Goal: Task Accomplishment & Management: Manage account settings

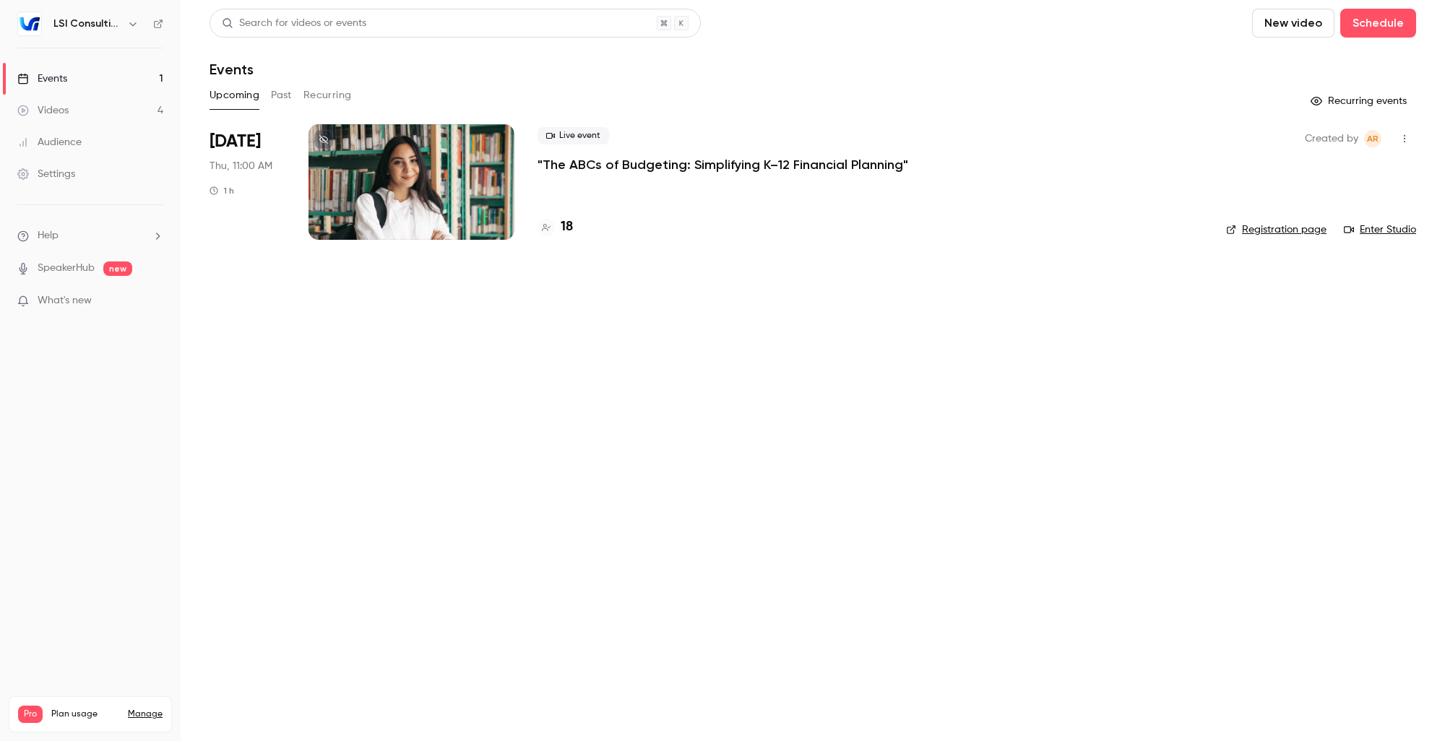
click at [283, 103] on button "Past" at bounding box center [281, 95] width 21 height 23
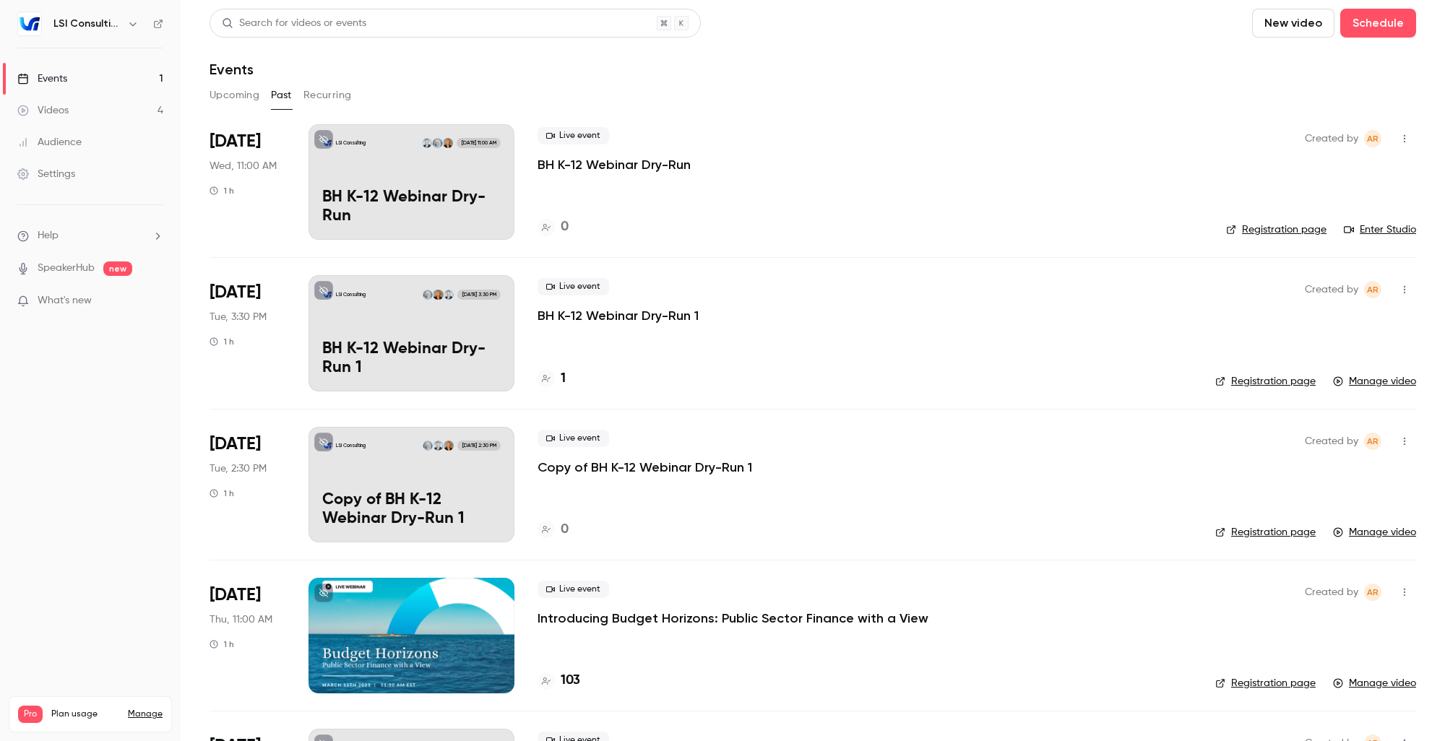
click at [1399, 138] on icon "button" at bounding box center [1405, 139] width 12 height 10
click at [1163, 235] on div at bounding box center [722, 370] width 1445 height 741
click at [412, 189] on p "BH K-12 Webinar Dry-Run" at bounding box center [411, 208] width 178 height 38
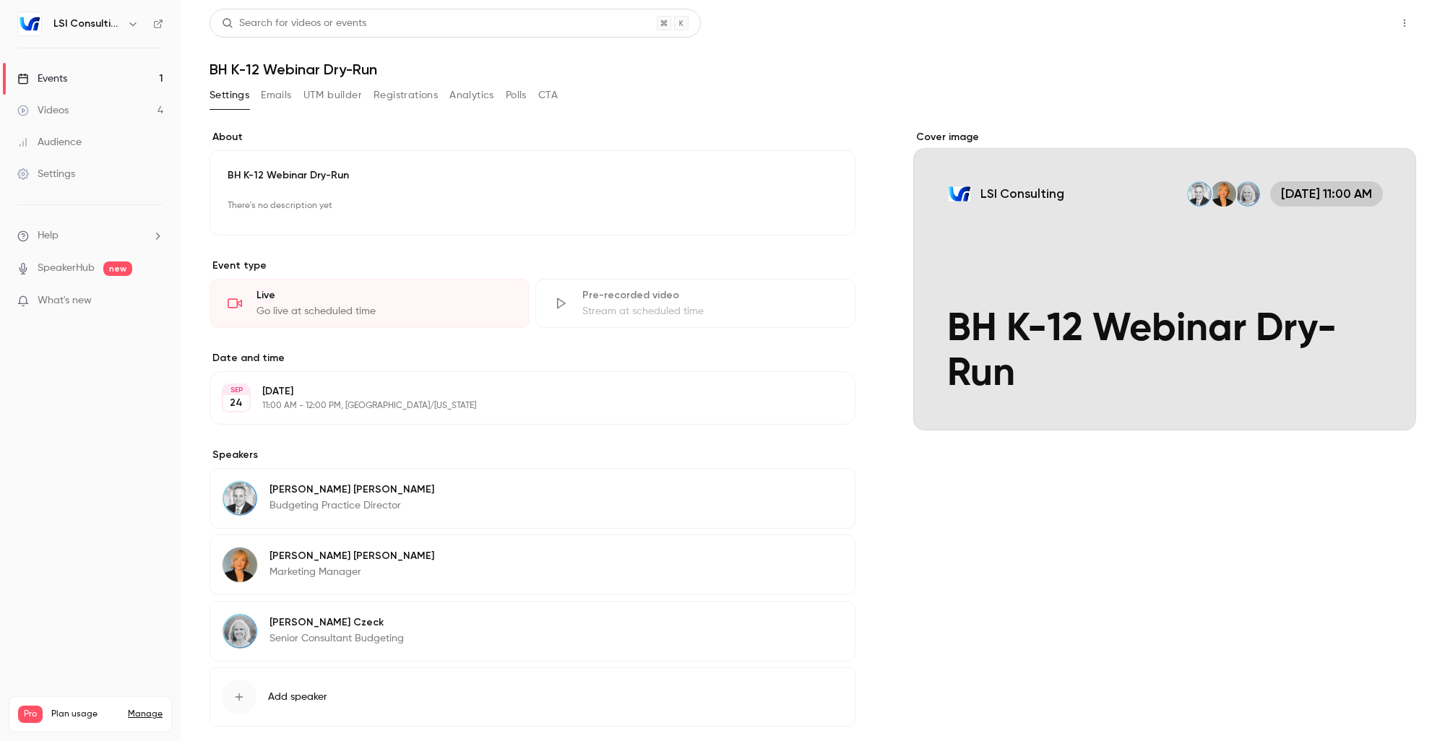
click at [1325, 25] on button "Share" at bounding box center [1353, 23] width 57 height 29
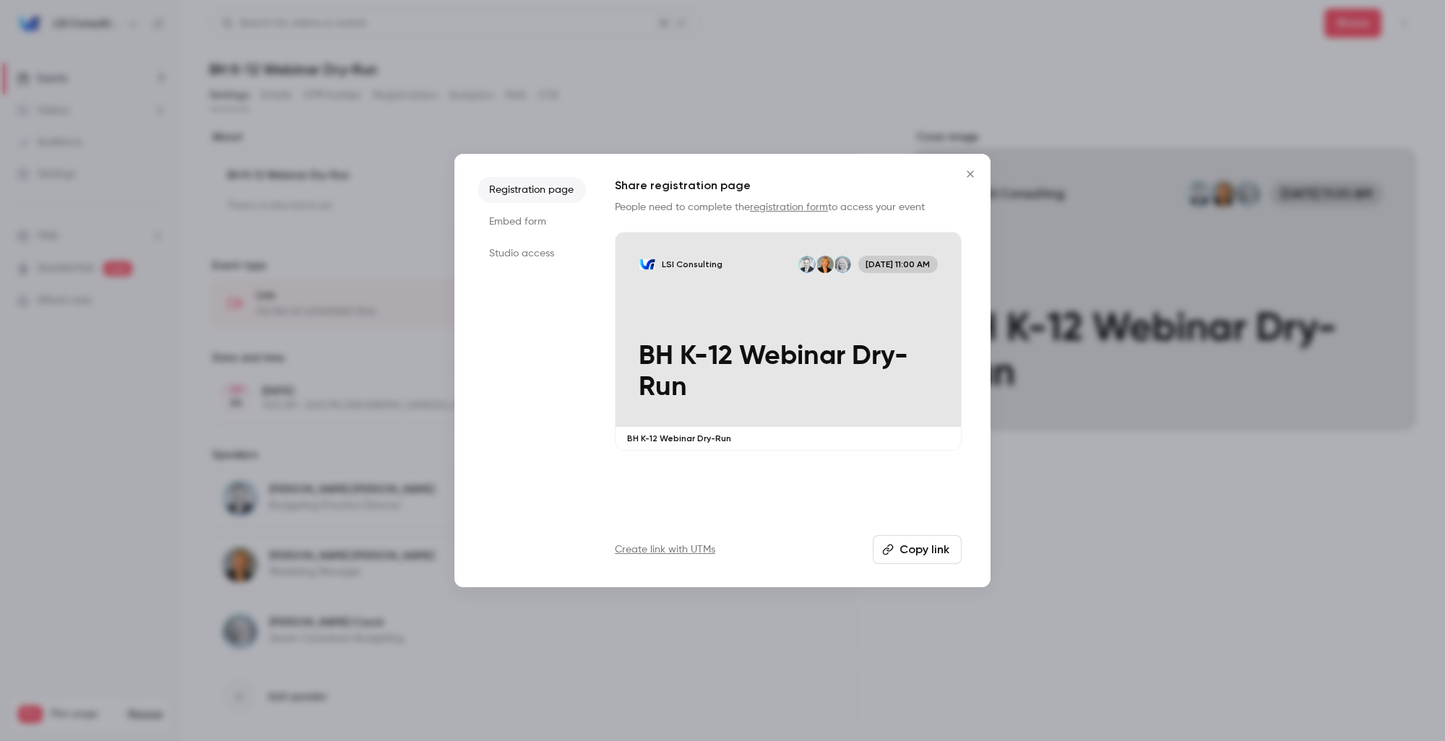
click at [970, 172] on icon "Close" at bounding box center [970, 174] width 17 height 12
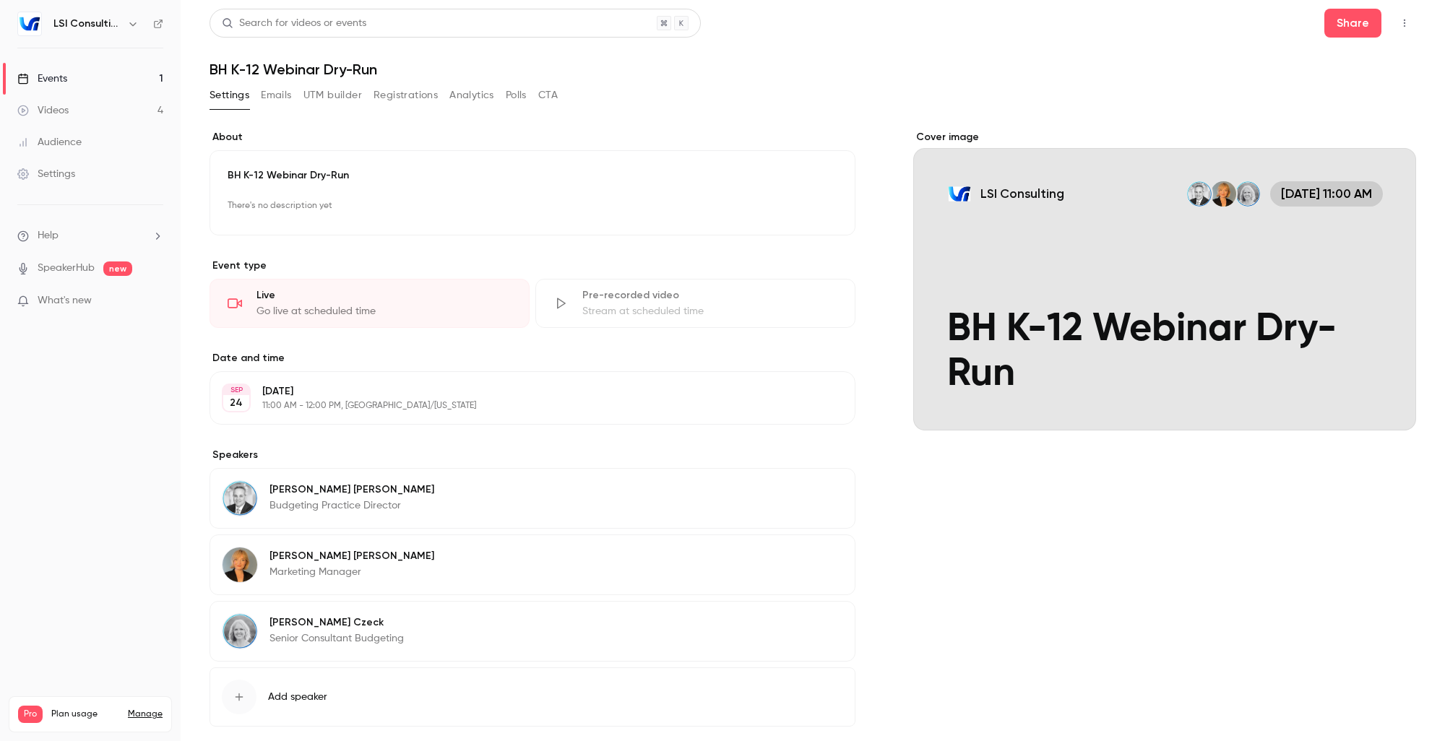
click at [1176, 597] on div "Cover image LSI Consulting [DATE] 11:00 AM BH K-12 Webinar Dry-Run" at bounding box center [1164, 451] width 503 height 643
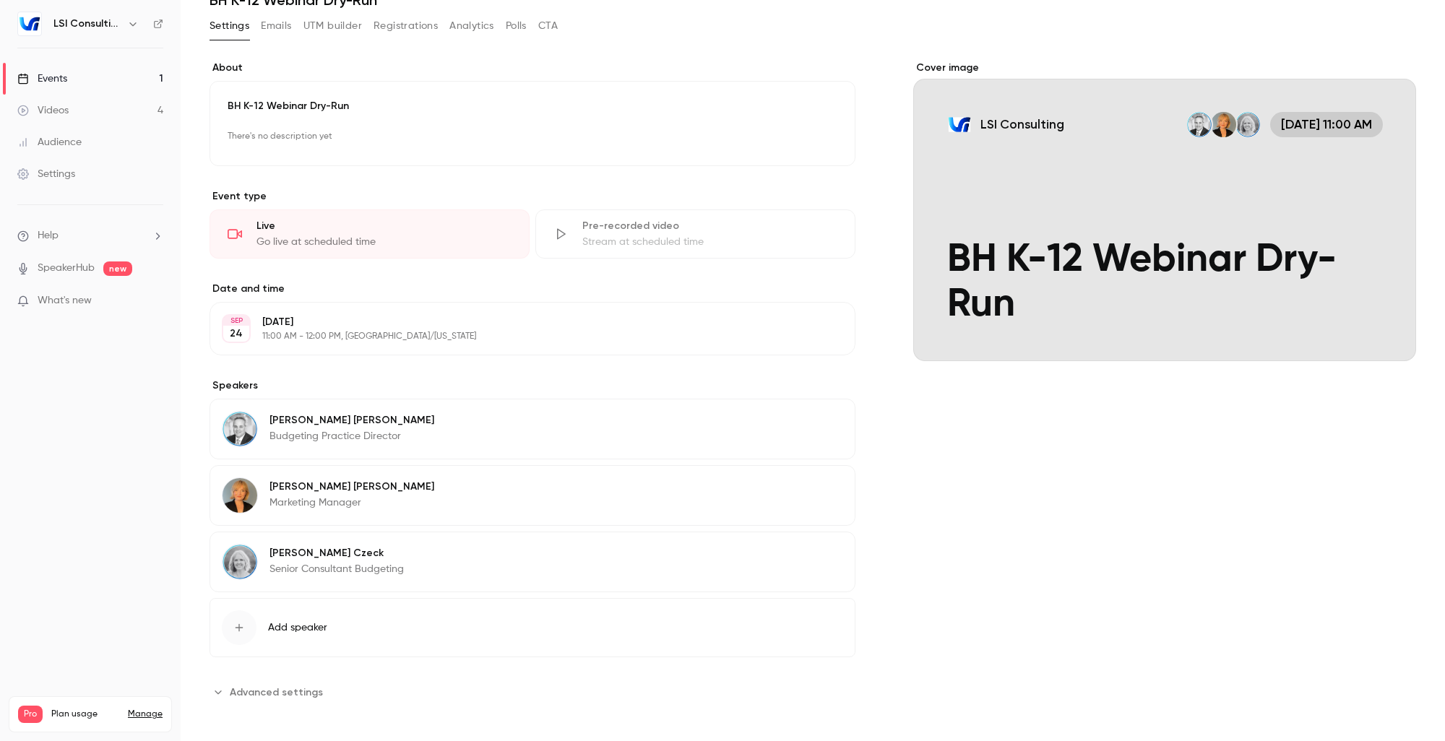
scroll to position [72, 0]
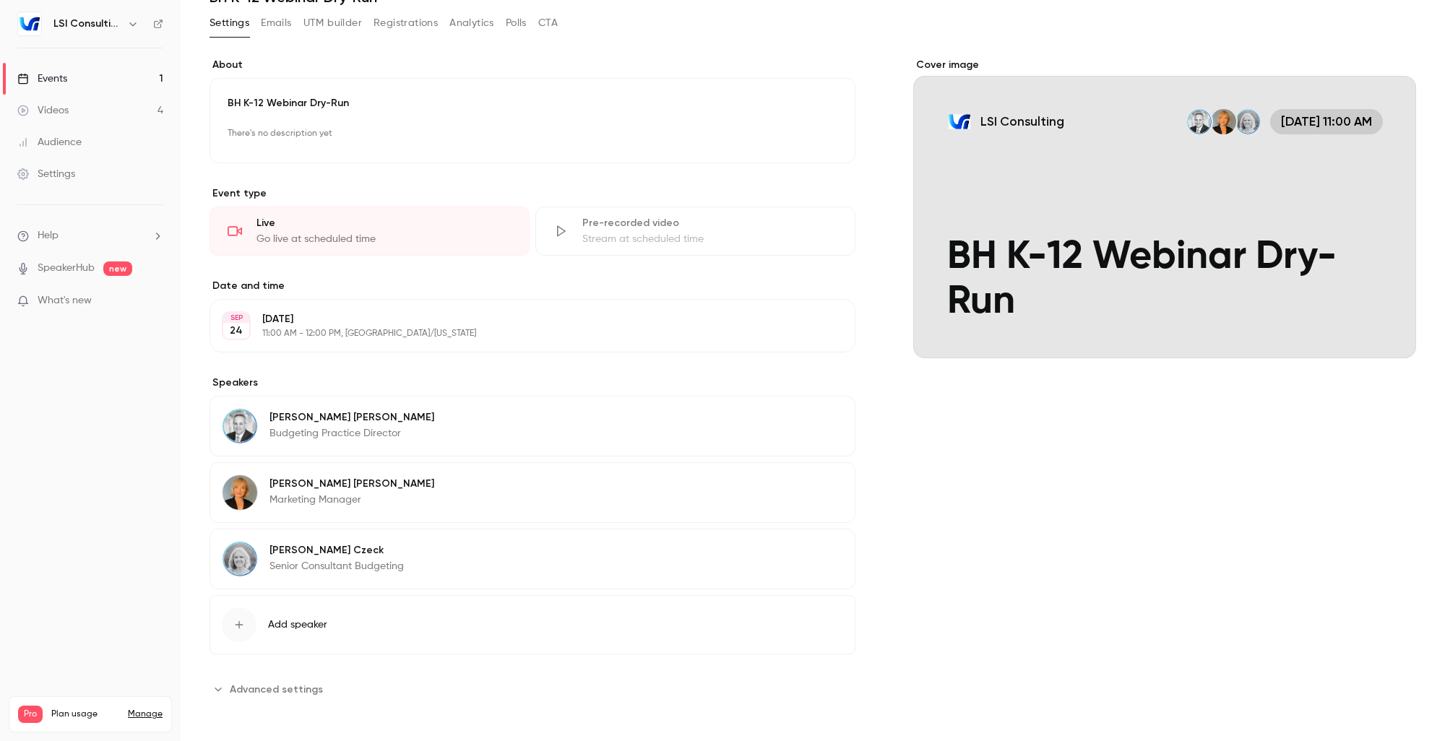
click at [805, 320] on button "Edit" at bounding box center [817, 325] width 53 height 23
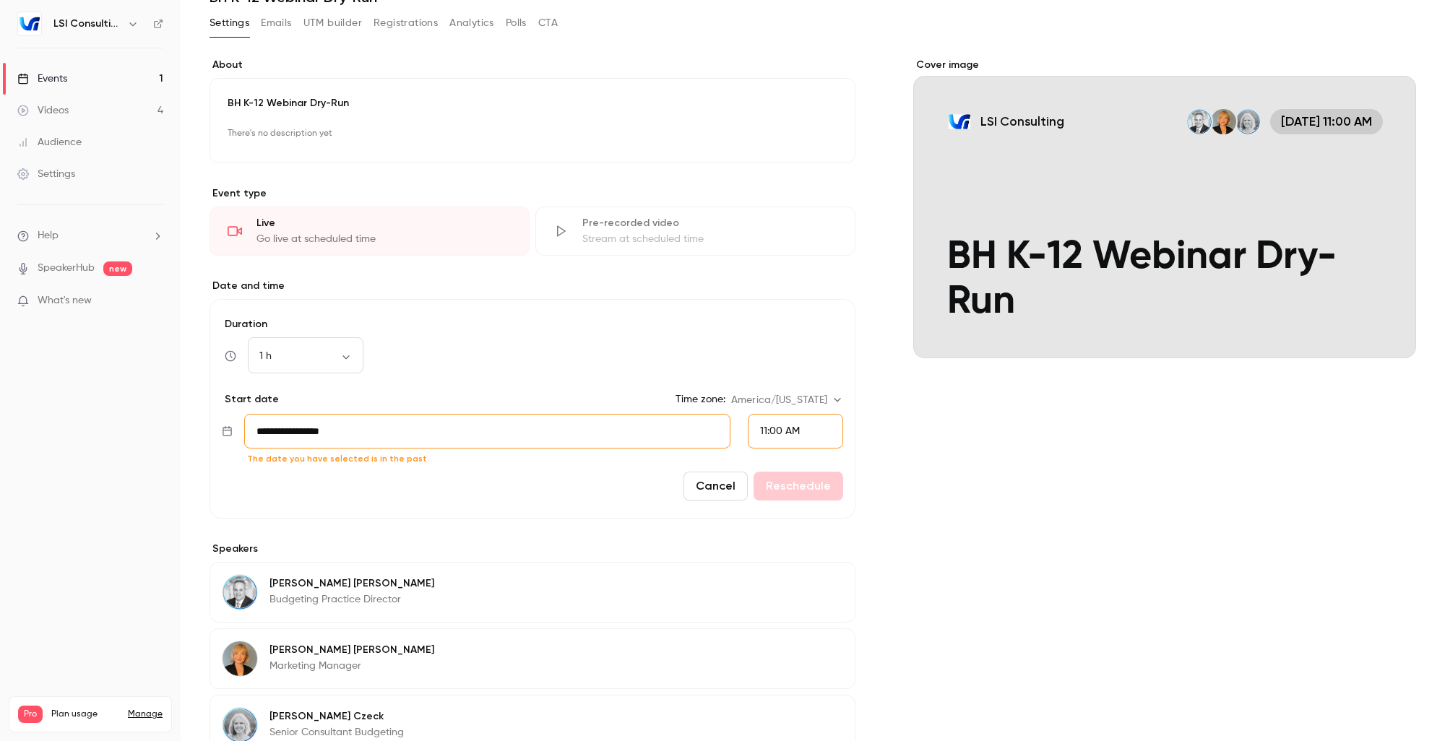
click at [793, 433] on span "11:00 AM" at bounding box center [780, 431] width 40 height 10
click at [942, 565] on div at bounding box center [722, 370] width 1445 height 741
click at [932, 565] on div "Cover image LSI Consulting [DATE] 11:00 AM BH K-12 Webinar Dry-Run" at bounding box center [1164, 462] width 503 height 809
click at [756, 443] on div "11:00 AM" at bounding box center [795, 431] width 95 height 35
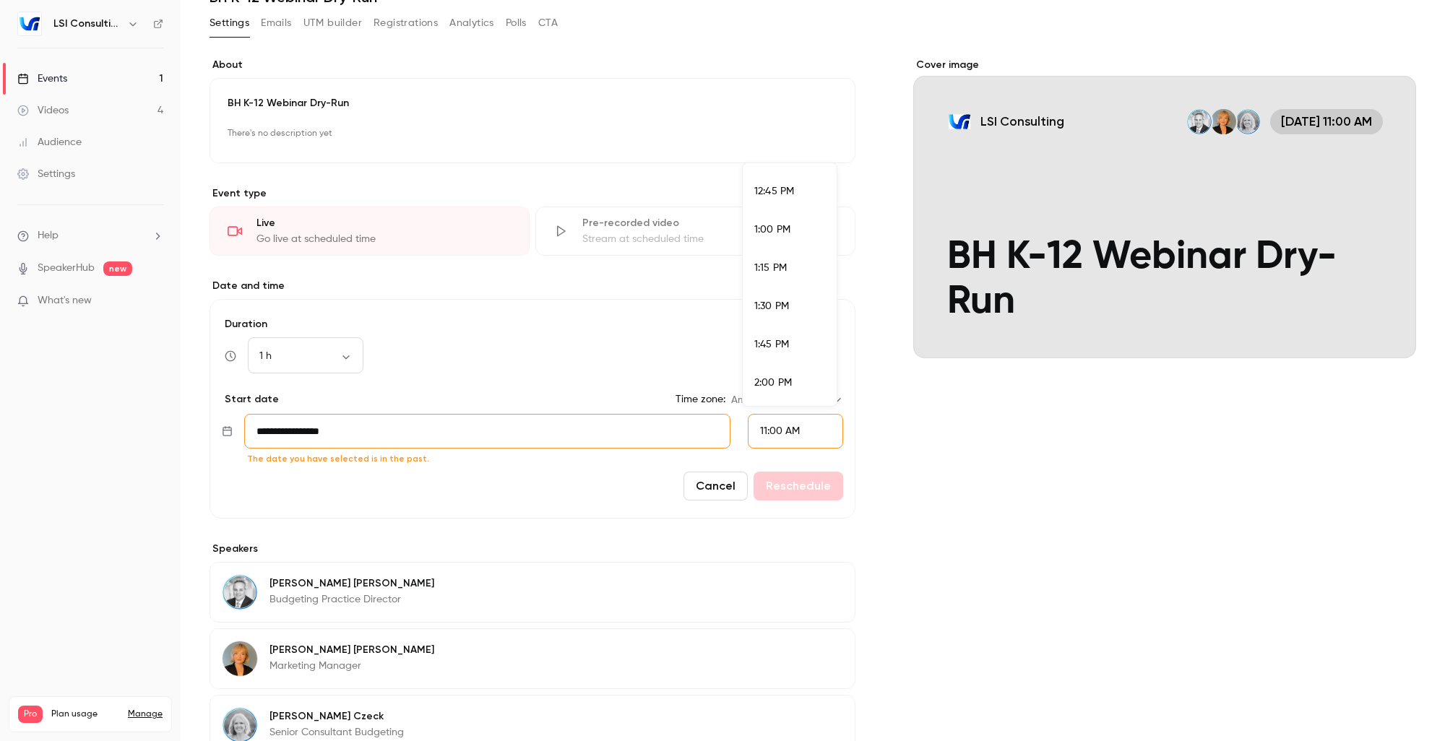
scroll to position [2161, 0]
click at [785, 319] on span "3:00 PM" at bounding box center [773, 319] width 38 height 10
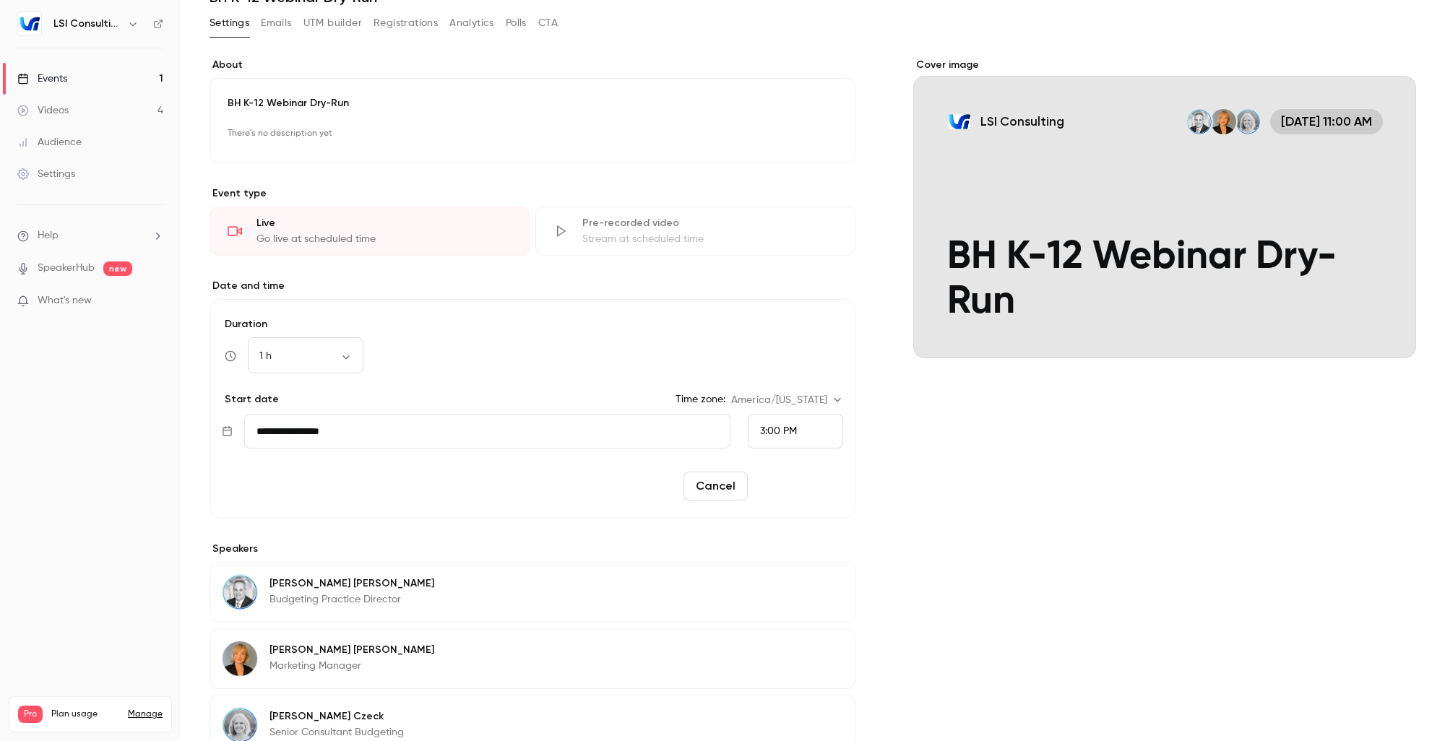
scroll to position [1582, 0]
click at [812, 489] on button "Reschedule" at bounding box center [799, 486] width 90 height 29
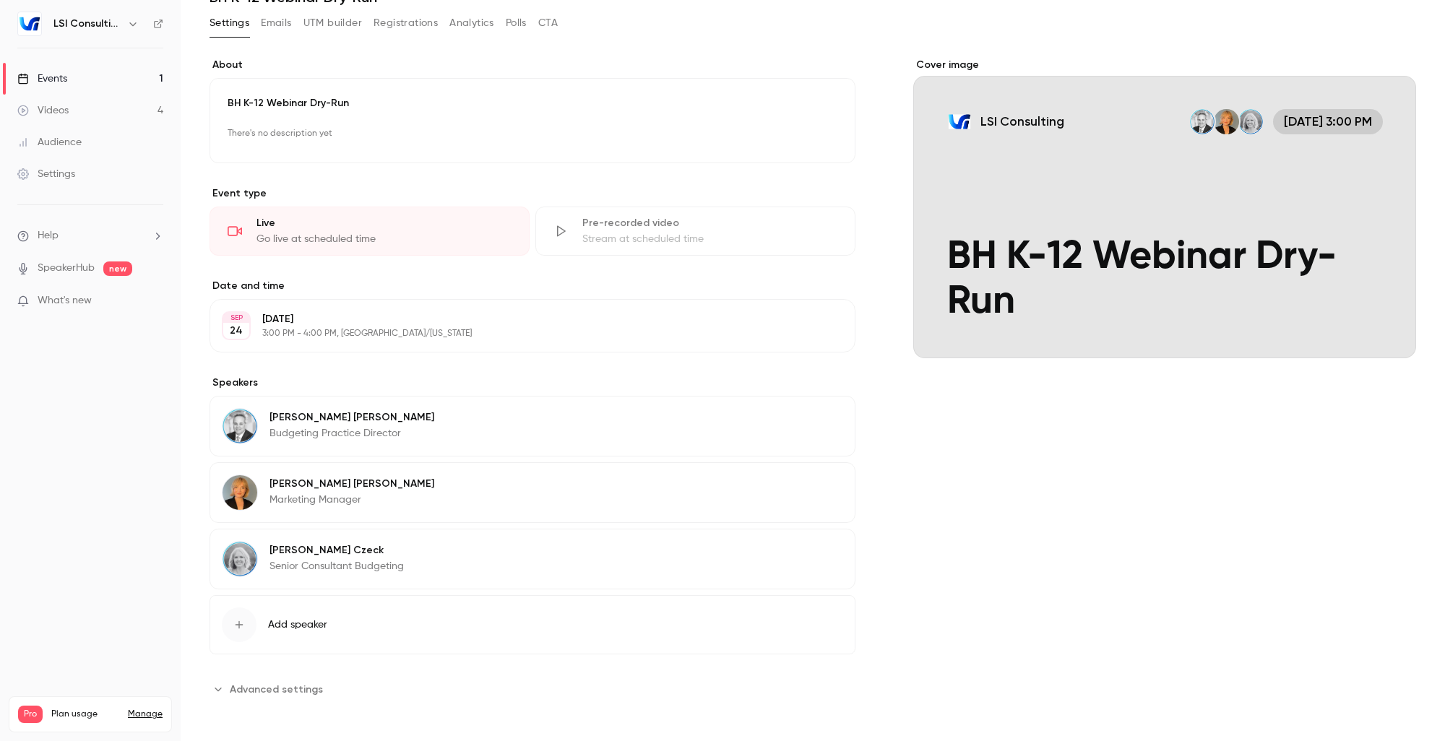
click at [948, 501] on div "Cover image LSI Consulting [DATE] 3:00 PM BH K-12 Webinar Dry-Run" at bounding box center [1164, 379] width 503 height 643
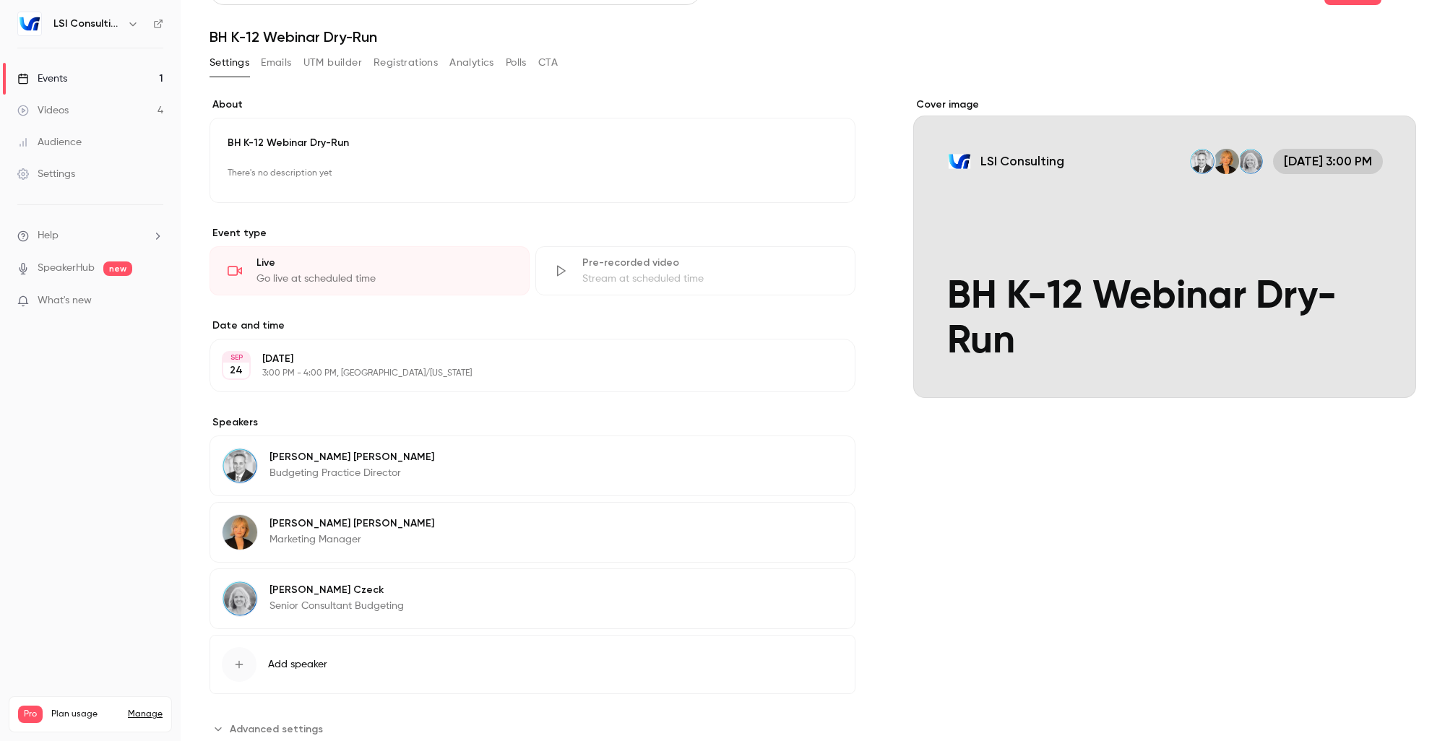
scroll to position [0, 0]
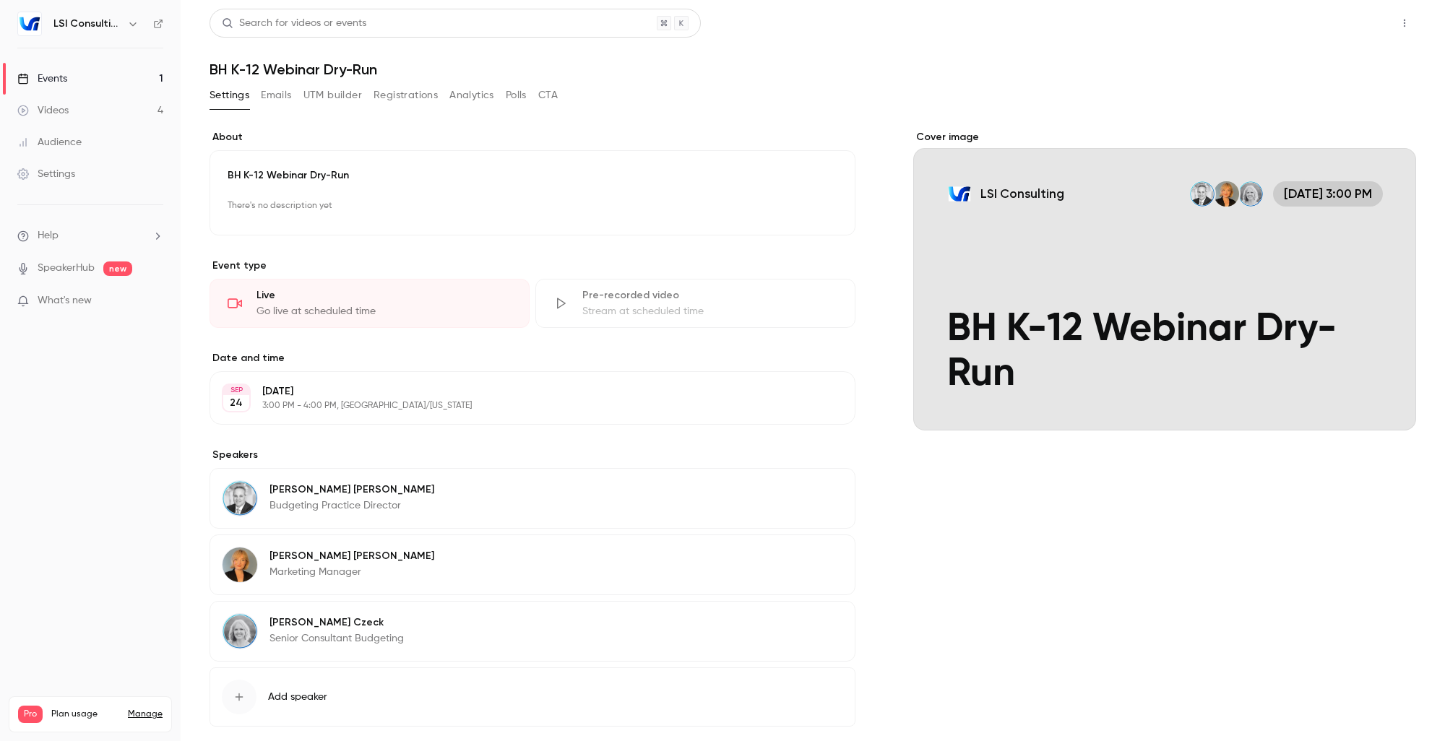
click at [1350, 31] on button "Share" at bounding box center [1353, 23] width 57 height 29
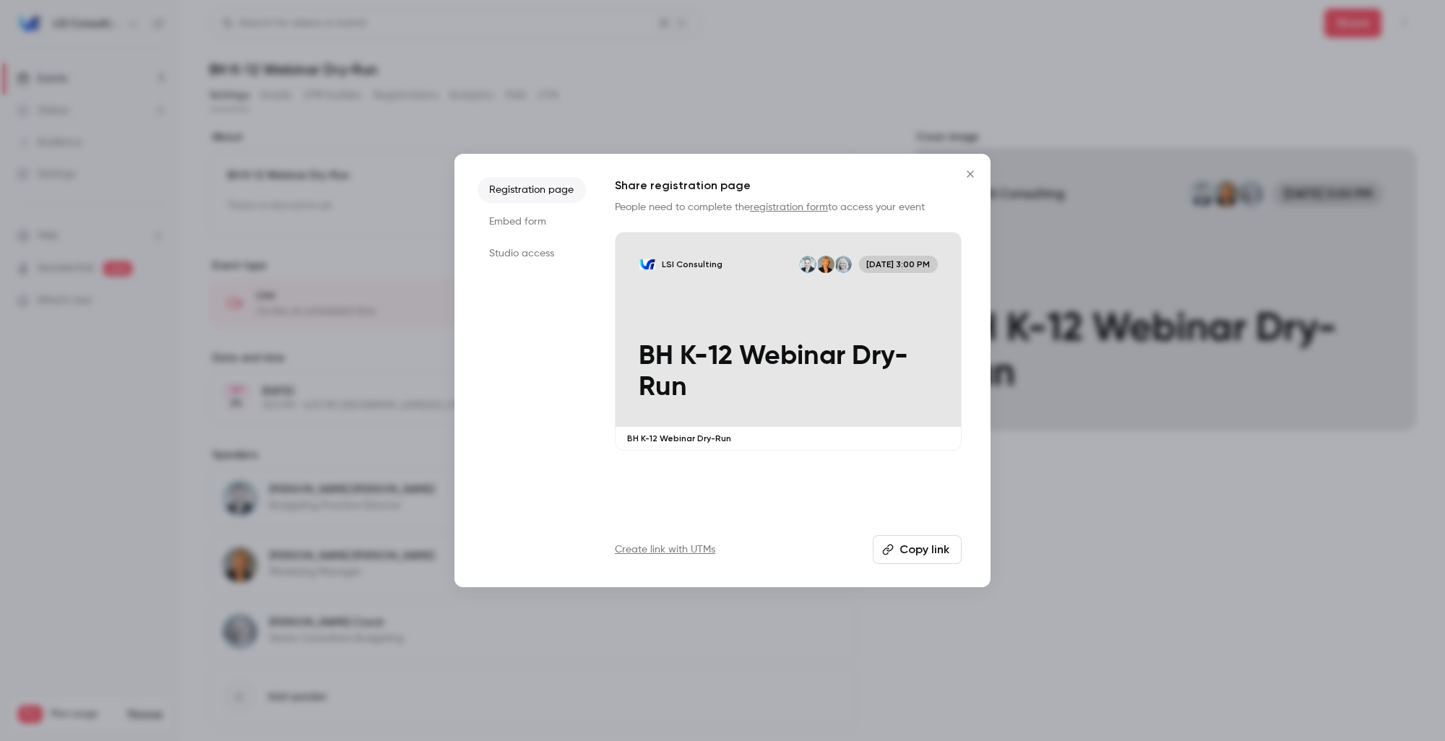
click at [931, 552] on button "Copy link" at bounding box center [917, 549] width 89 height 29
click at [974, 175] on icon "Close" at bounding box center [970, 174] width 17 height 12
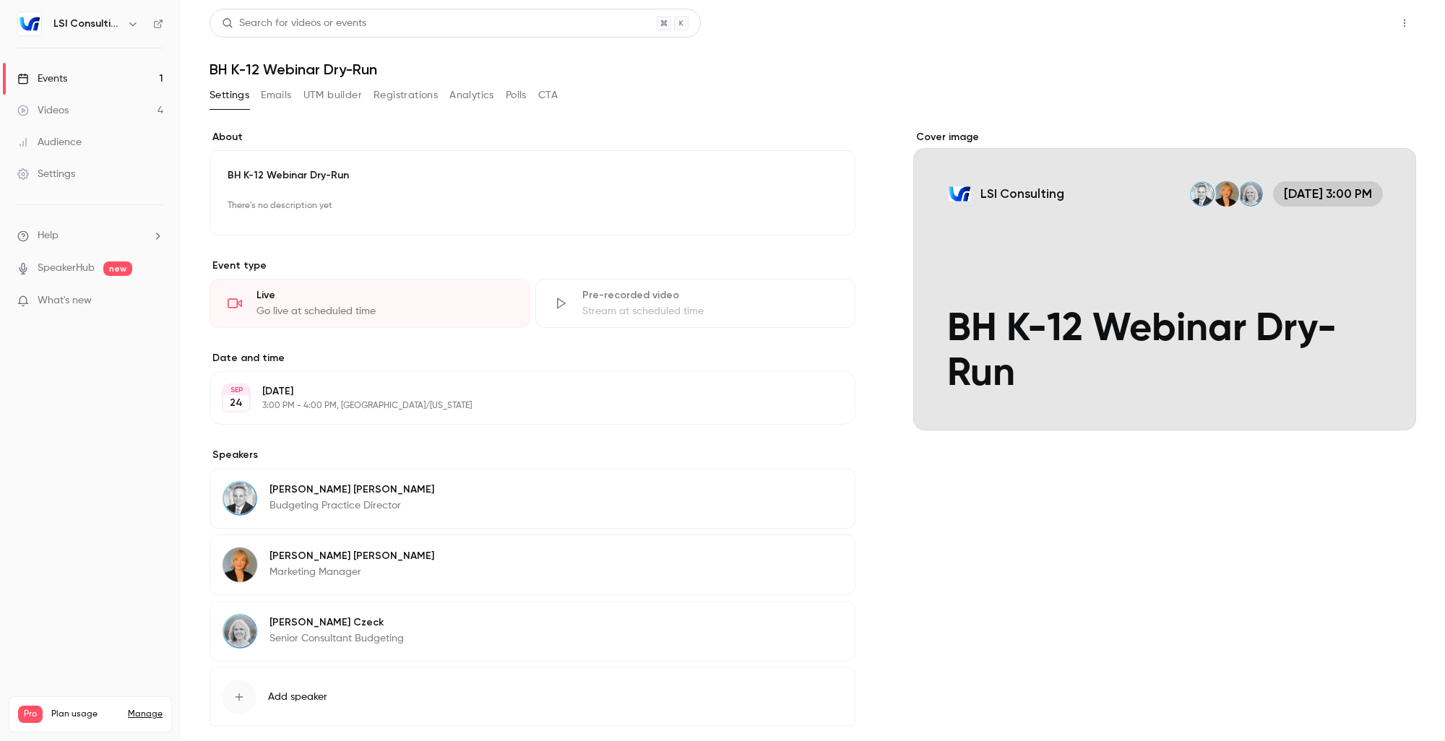
click at [1344, 27] on button "Share" at bounding box center [1353, 23] width 57 height 29
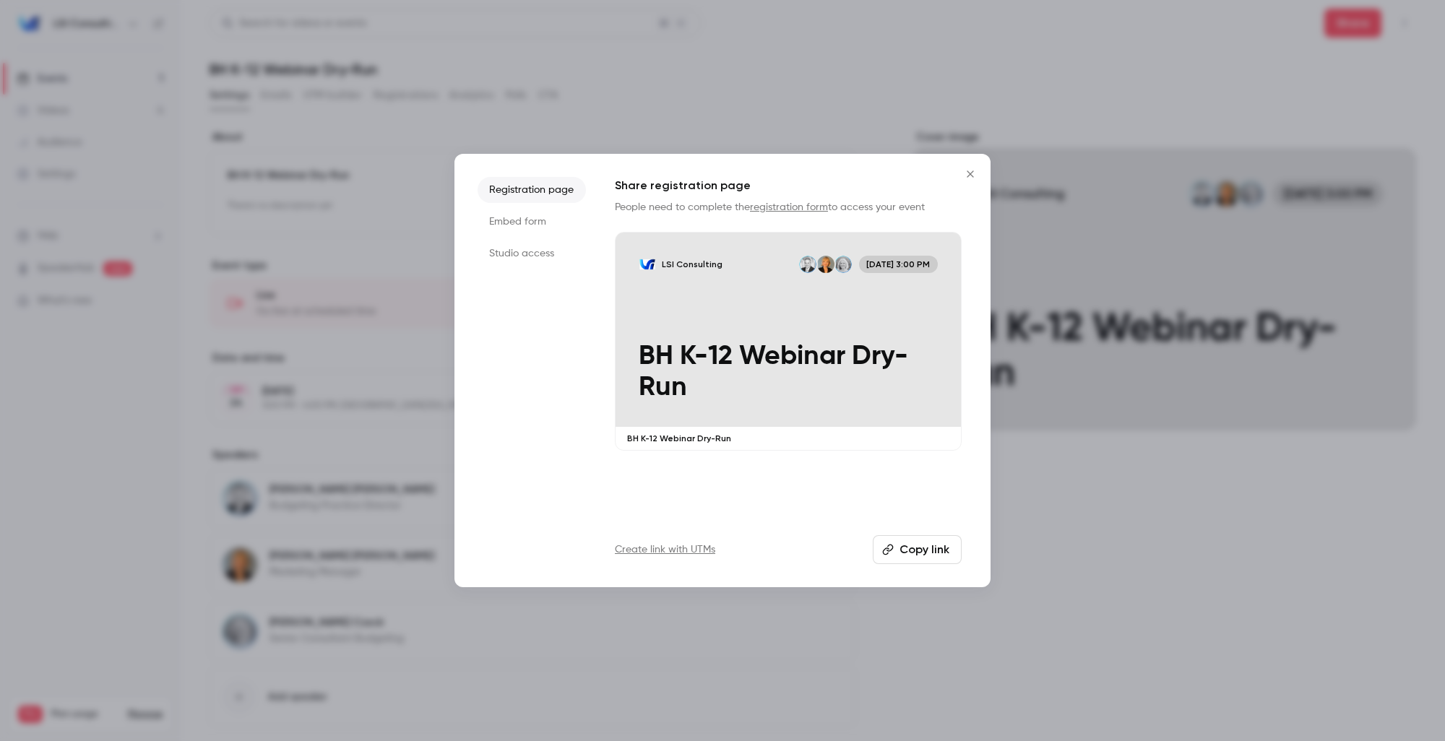
click at [929, 554] on button "Copy link" at bounding box center [917, 549] width 89 height 29
click at [969, 175] on icon "Close" at bounding box center [970, 174] width 7 height 7
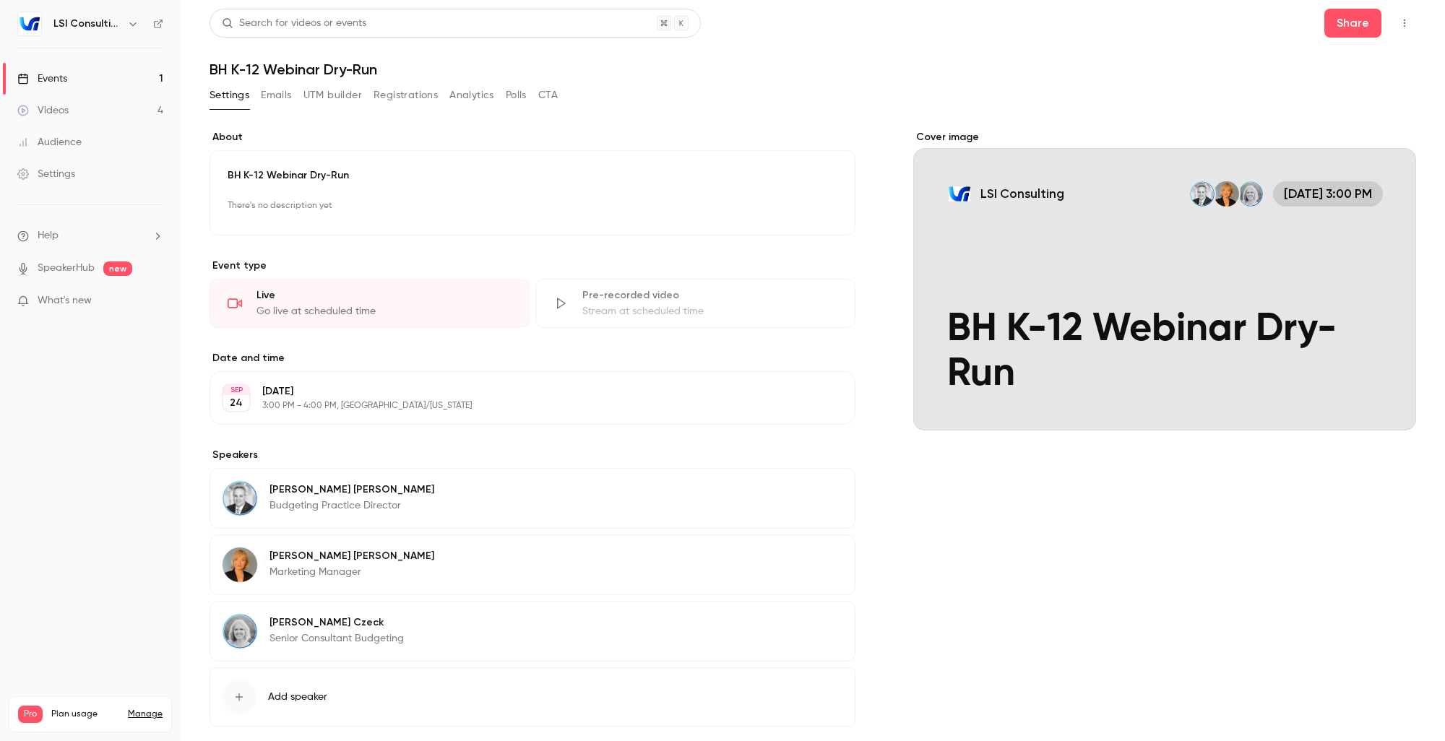
click at [1038, 61] on h1 "BH K-12 Webinar Dry-Run" at bounding box center [813, 69] width 1207 height 17
click at [1399, 27] on icon "button" at bounding box center [1405, 23] width 12 height 10
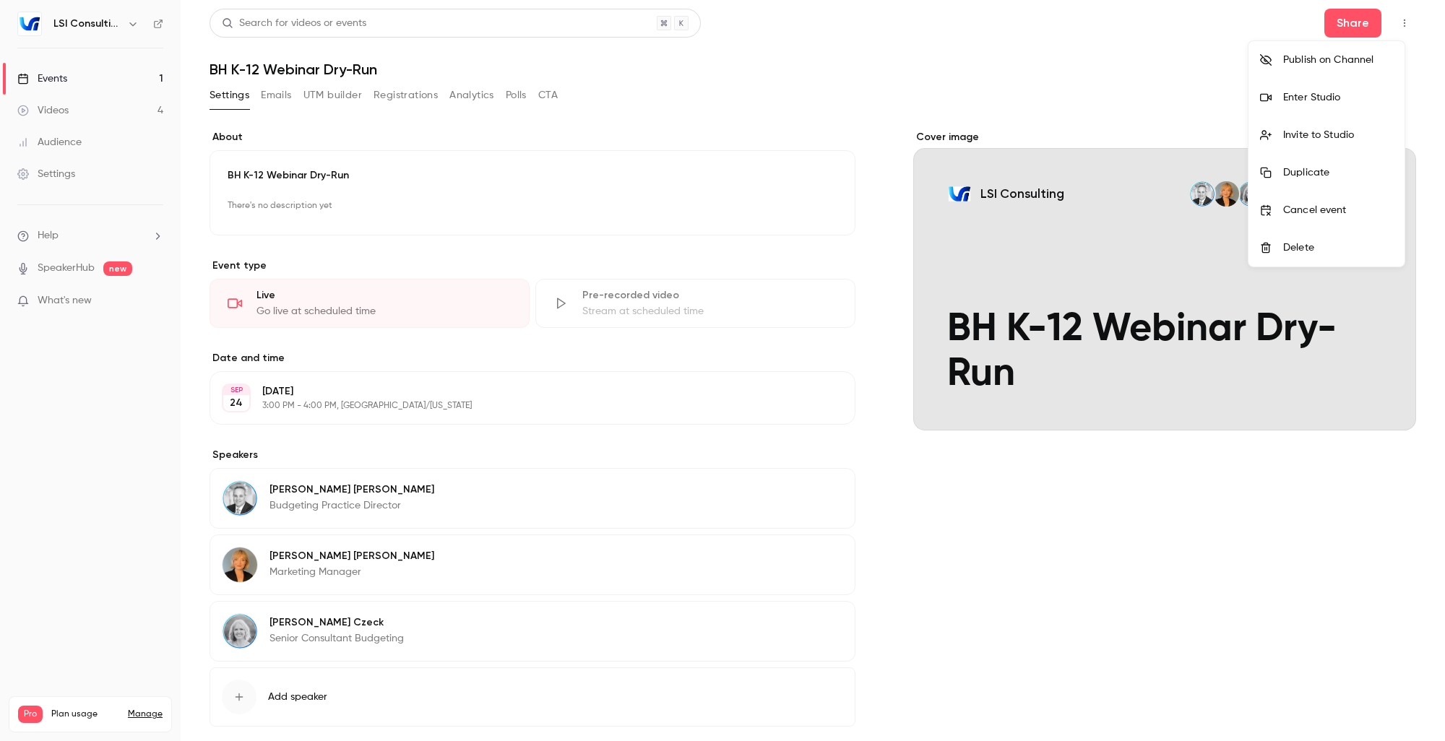
click at [1309, 105] on li "Enter Studio" at bounding box center [1327, 98] width 156 height 38
